Goal: Transaction & Acquisition: Purchase product/service

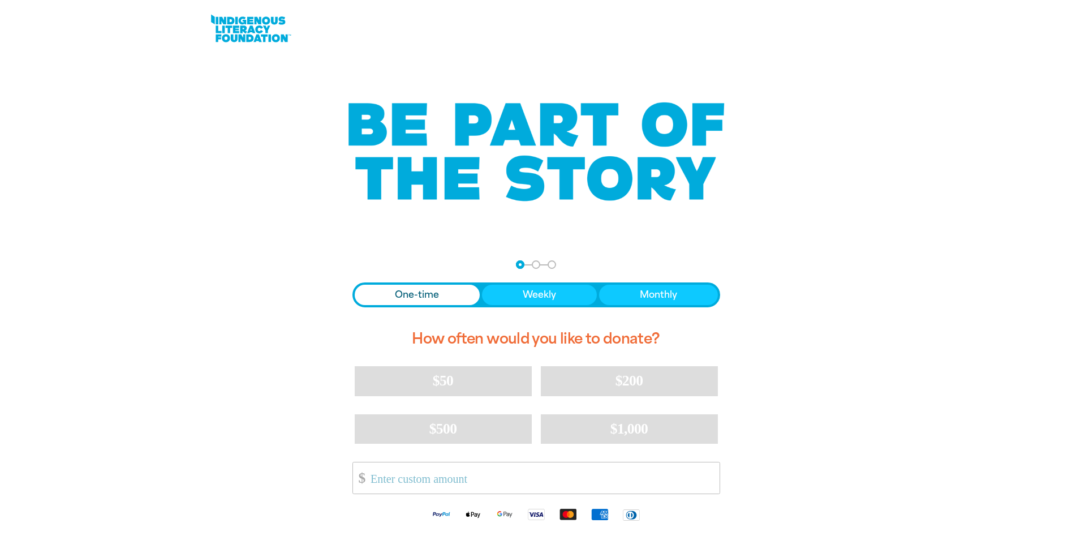
click at [375, 286] on span "Donation frequency" at bounding box center [418, 295] width 126 height 20
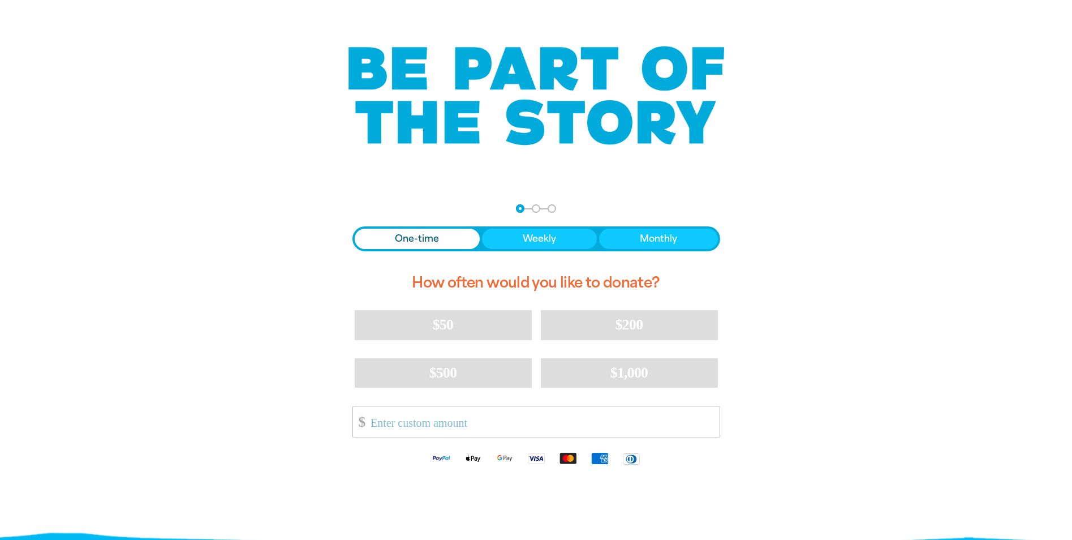
scroll to position [57, 0]
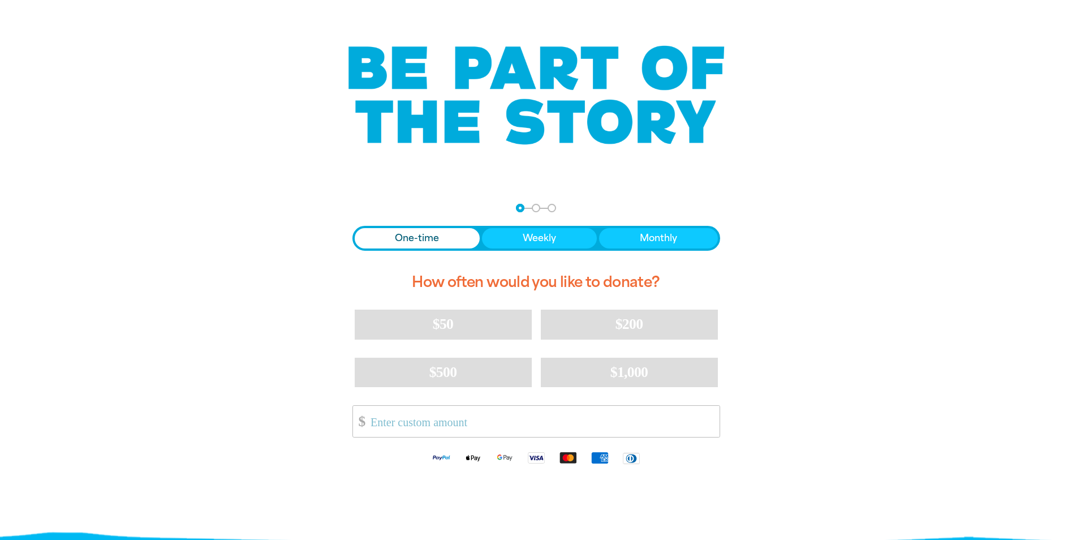
click at [429, 418] on input "Other Amount" at bounding box center [541, 421] width 356 height 31
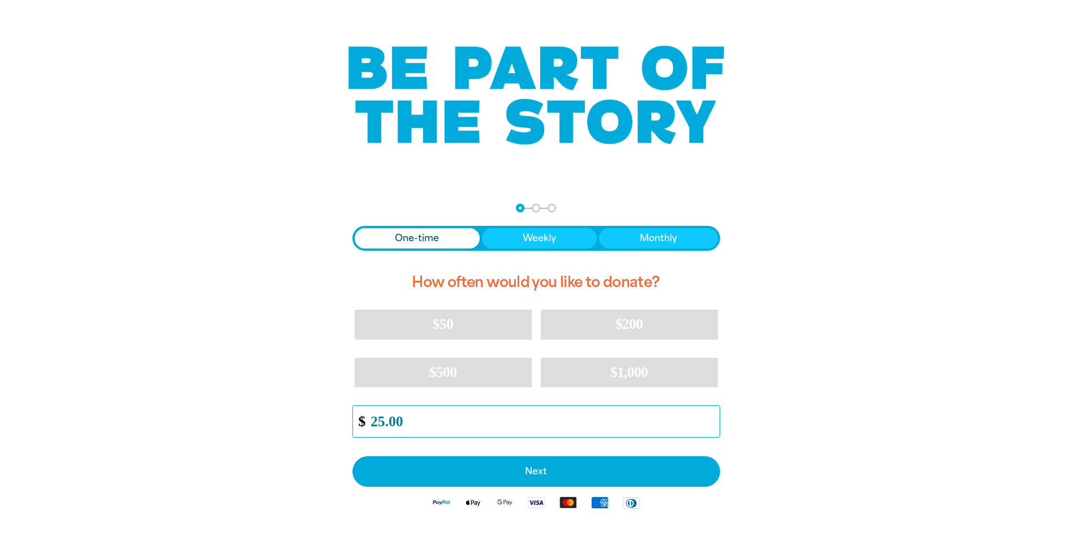
type input "25.00"
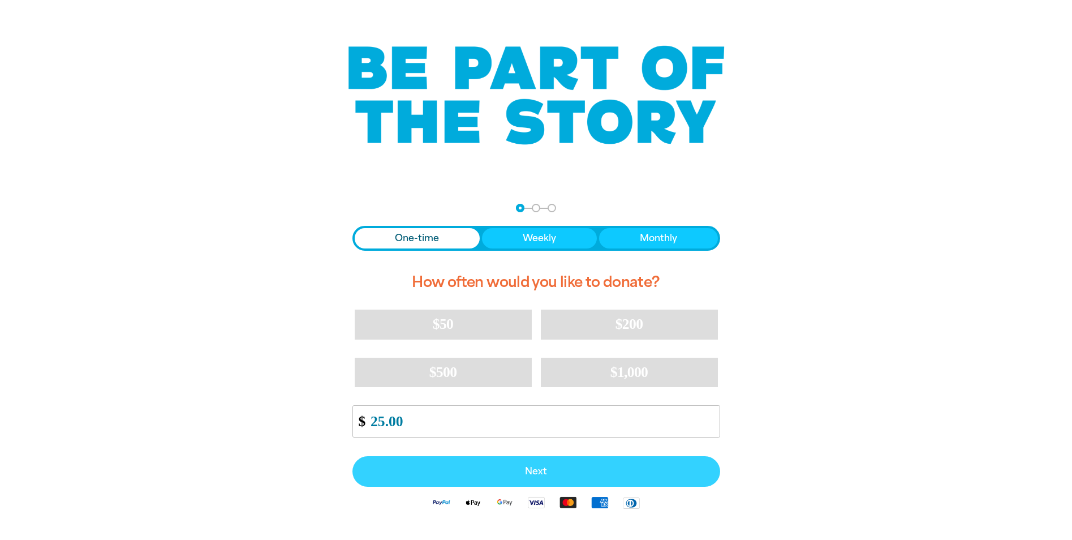
click at [530, 461] on button "Next" at bounding box center [537, 471] width 368 height 31
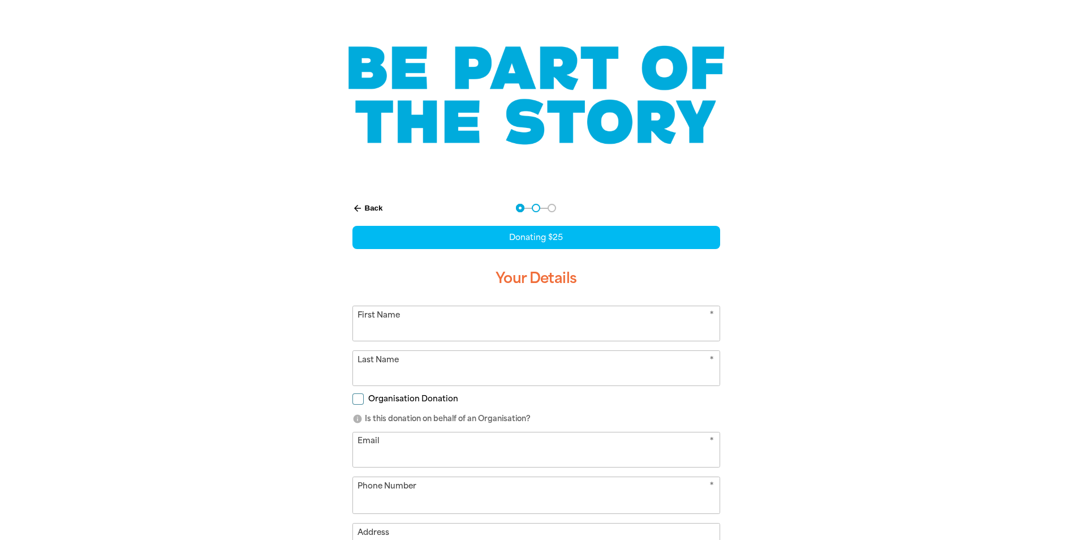
select select "AU"
click at [492, 324] on input "First Name" at bounding box center [536, 323] width 367 height 35
type input "[PERSON_NAME]"
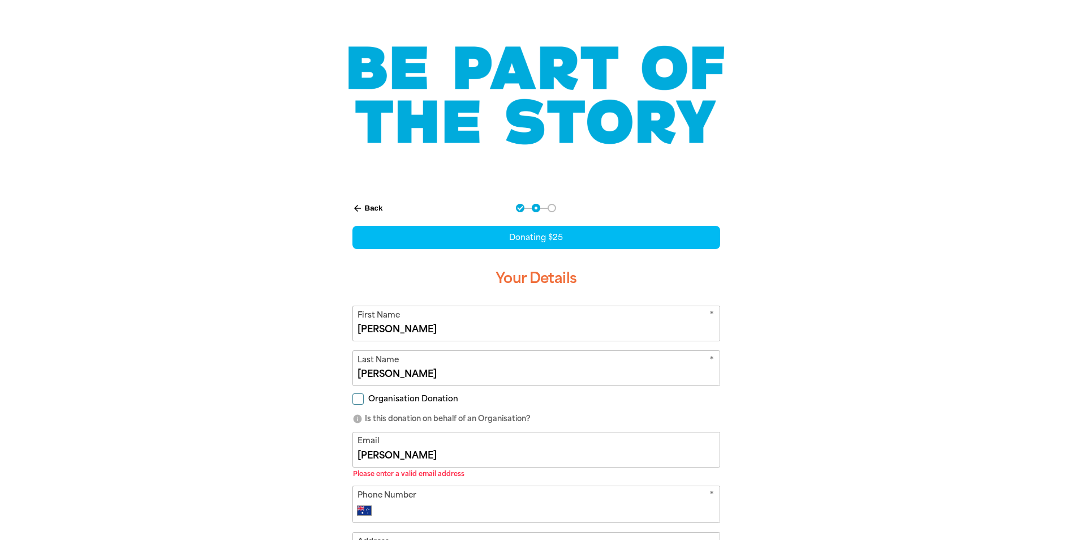
click at [431, 444] on input "[PERSON_NAME]" at bounding box center [536, 449] width 367 height 35
click at [419, 455] on input "[PERSON_NAME]" at bounding box center [536, 449] width 367 height 35
type input "[PERSON_NAME][EMAIL_ADDRESS][DOMAIN_NAME]"
type input "[PHONE_NUMBER]"
type input "[STREET_ADDRESS]"
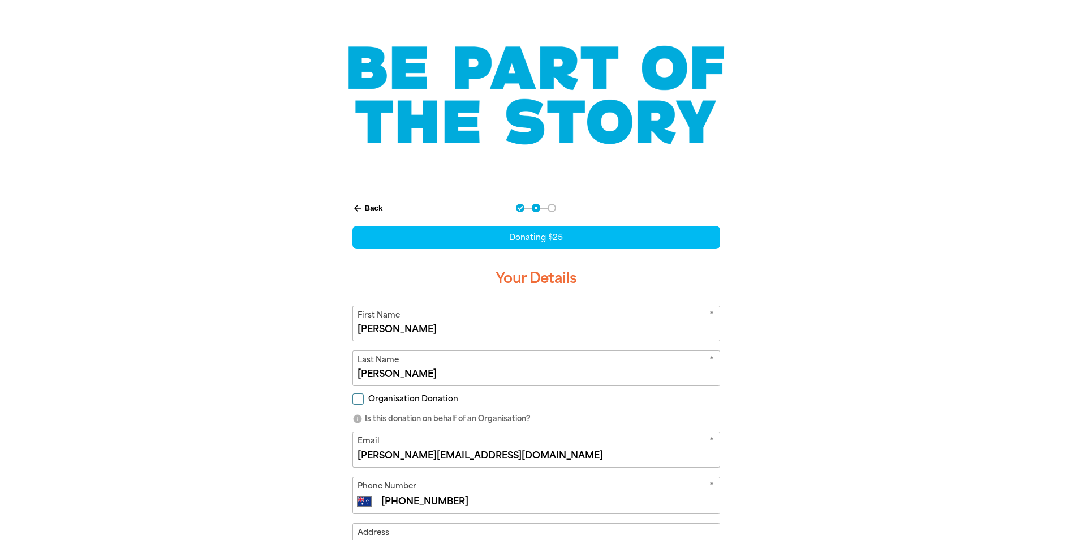
type input "[PHONE_NUMBER]"
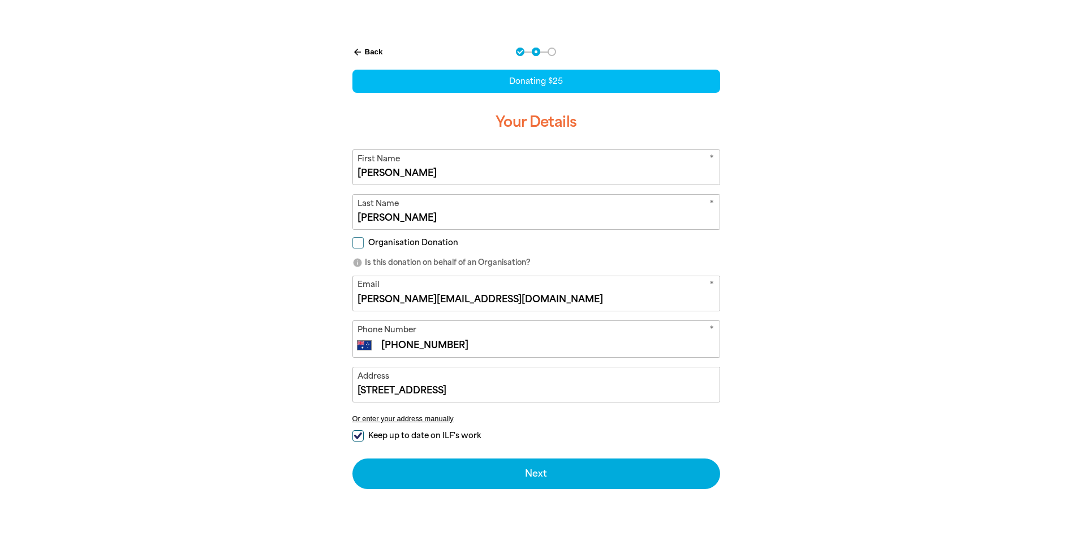
scroll to position [248, 0]
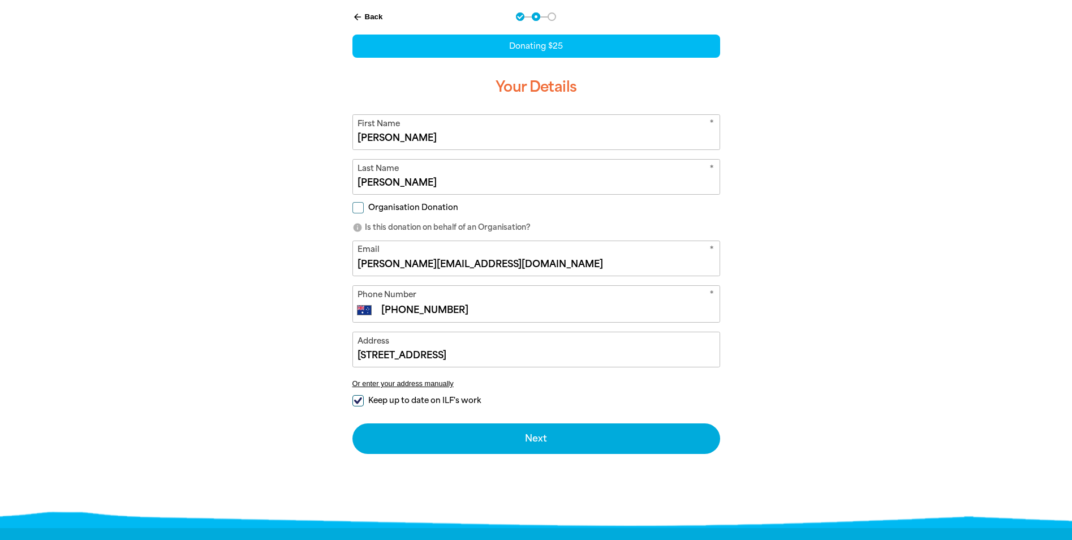
click at [1072, 295] on div at bounding box center [536, 260] width 1072 height 524
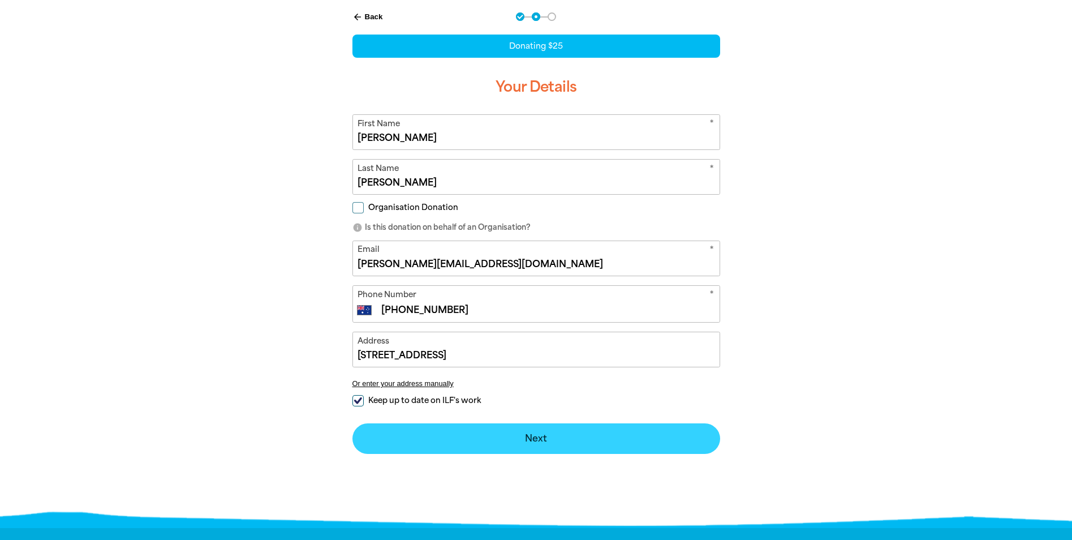
click at [555, 444] on button "Next chevron_right" at bounding box center [537, 438] width 368 height 31
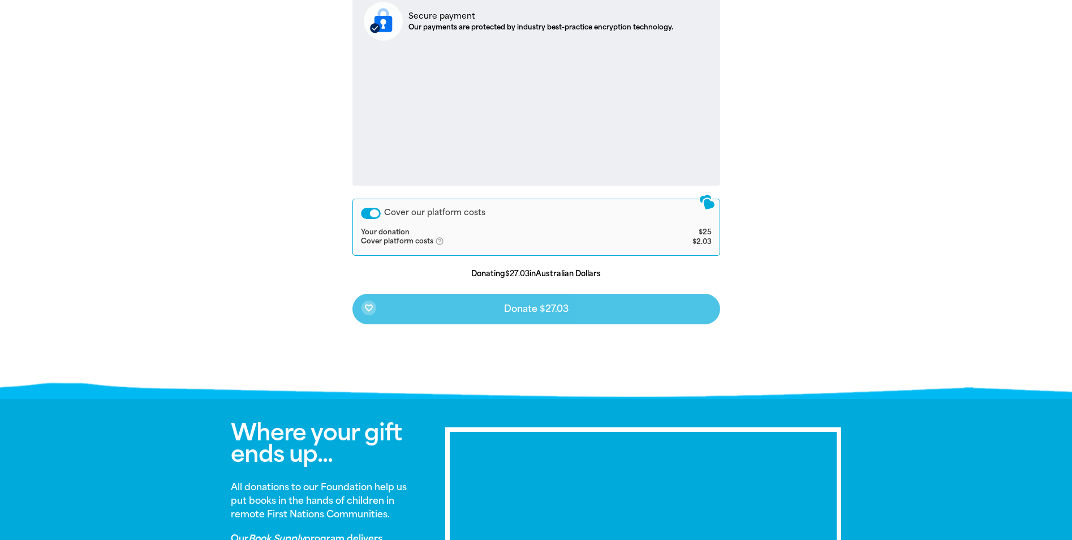
scroll to position [429, 0]
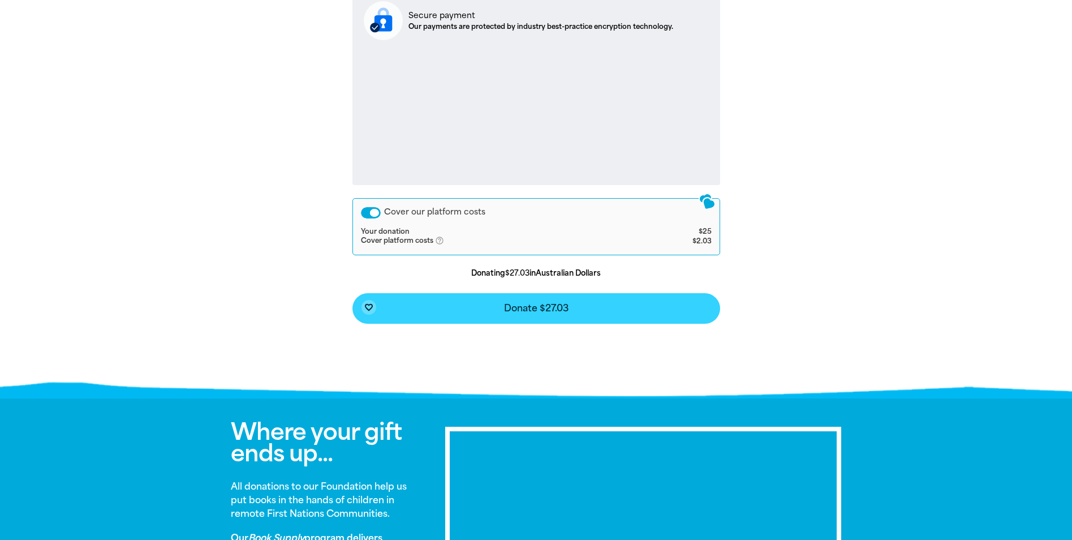
click at [536, 312] on button "favorite_border Donate $27.03" at bounding box center [537, 308] width 368 height 31
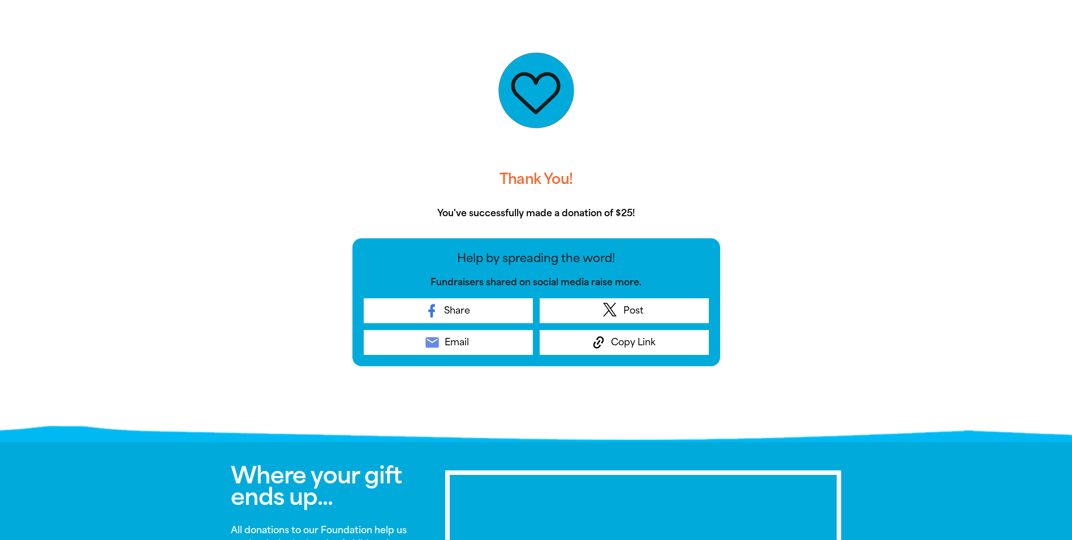
scroll to position [240, 0]
